Goal: Information Seeking & Learning: Check status

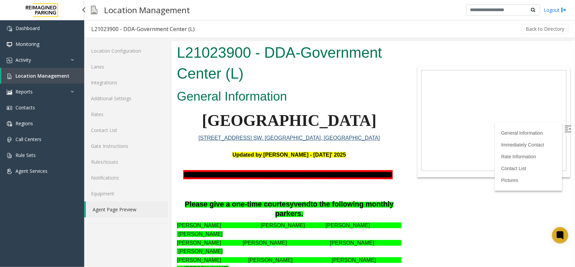
click at [61, 73] on span "Location Management" at bounding box center [42, 75] width 54 height 6
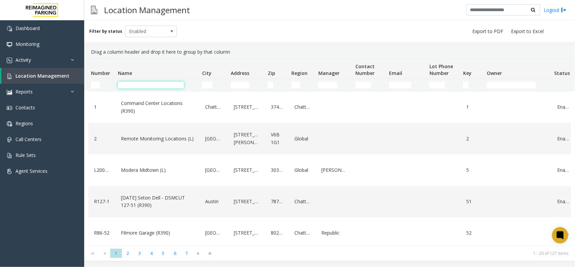
click at [121, 84] on input "Name Filter" at bounding box center [151, 85] width 66 height 7
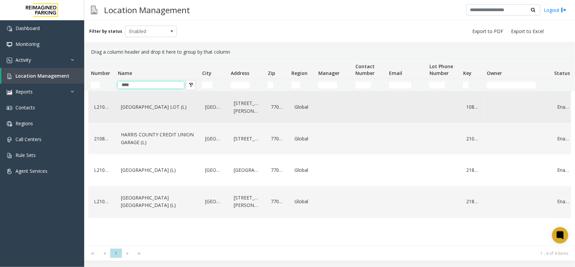
type input "****"
click at [111, 106] on td "L21086905" at bounding box center [101, 106] width 27 height 31
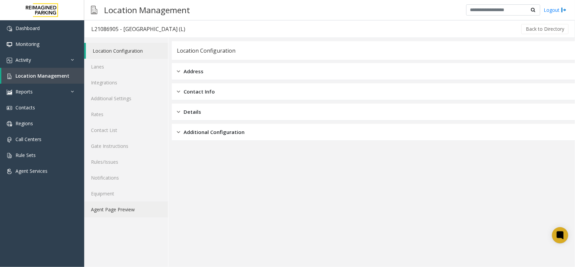
click at [127, 201] on link "Agent Page Preview" at bounding box center [126, 209] width 84 height 16
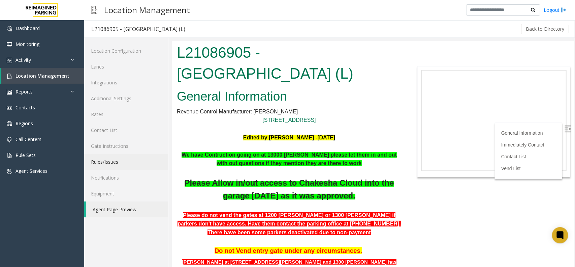
scroll to position [84, 0]
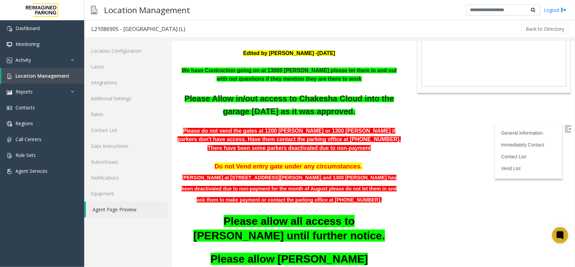
click at [563, 124] on label at bounding box center [568, 129] width 10 height 10
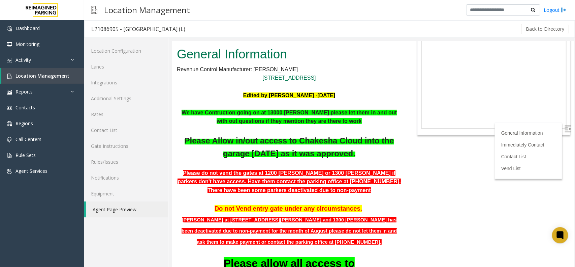
scroll to position [0, 0]
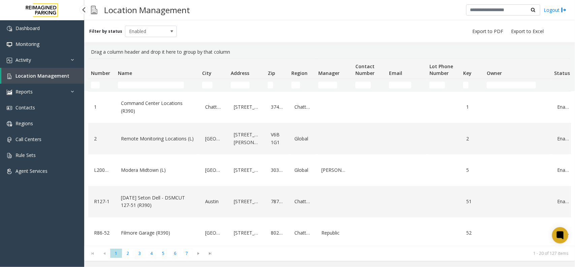
click at [40, 76] on span "Location Management" at bounding box center [42, 75] width 54 height 6
click at [52, 73] on span "Location Management" at bounding box center [42, 75] width 54 height 6
click at [59, 73] on span "Location Management" at bounding box center [42, 75] width 54 height 6
click at [42, 53] on link "Activity" at bounding box center [42, 60] width 84 height 16
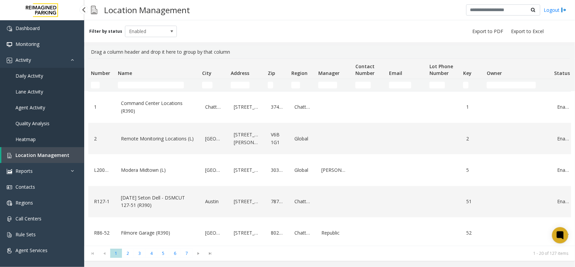
click at [36, 71] on link "Daily Activity" at bounding box center [42, 76] width 84 height 16
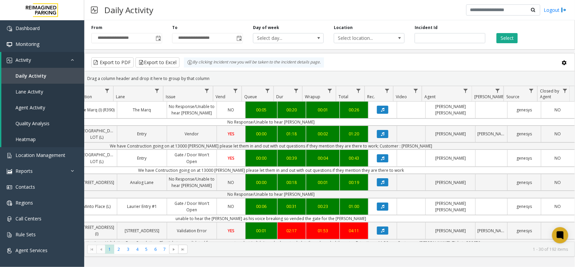
scroll to position [0, 133]
click at [464, 92] on span "Data table" at bounding box center [464, 90] width 5 height 5
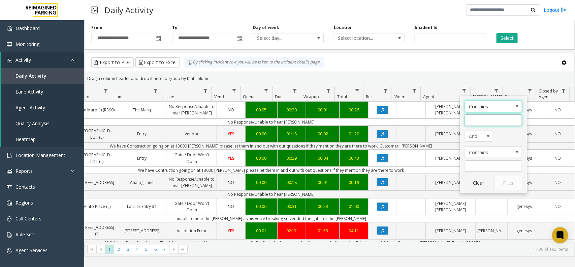
click at [481, 122] on input "Agent Filter" at bounding box center [493, 119] width 57 height 11
type input "****"
click button "Filter" at bounding box center [509, 182] width 28 height 15
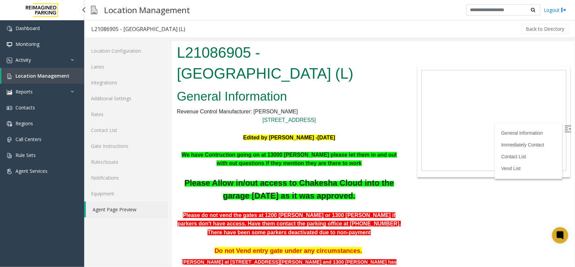
click at [381, 122] on p "1300 Congress St. Houston, TX" at bounding box center [289, 119] width 225 height 9
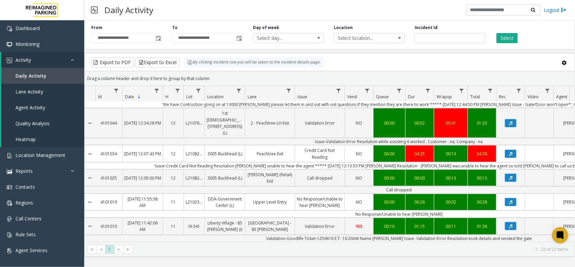
scroll to position [421, 0]
